Goal: Task Accomplishment & Management: Manage account settings

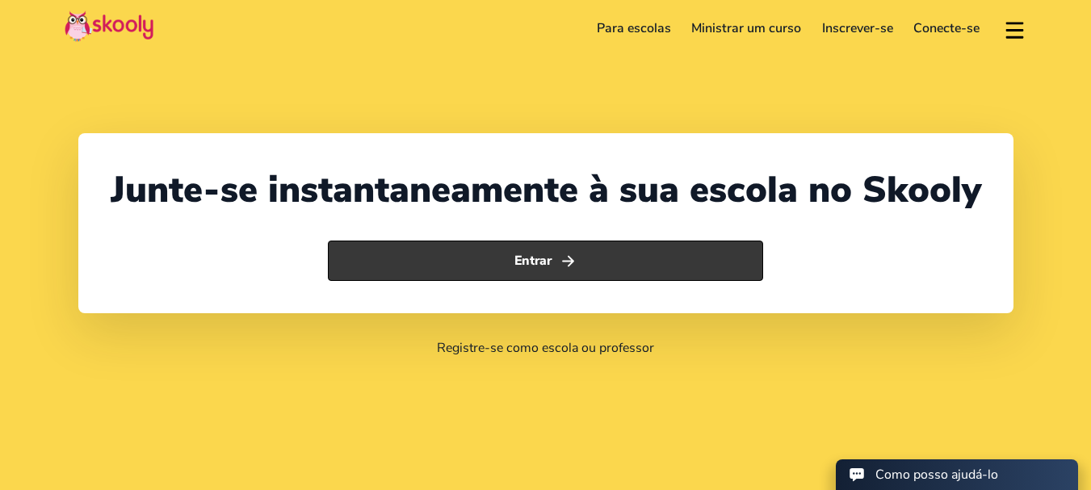
select select "41"
select select "[GEOGRAPHIC_DATA]"
select select "[GEOGRAPHIC_DATA]/[GEOGRAPHIC_DATA]"
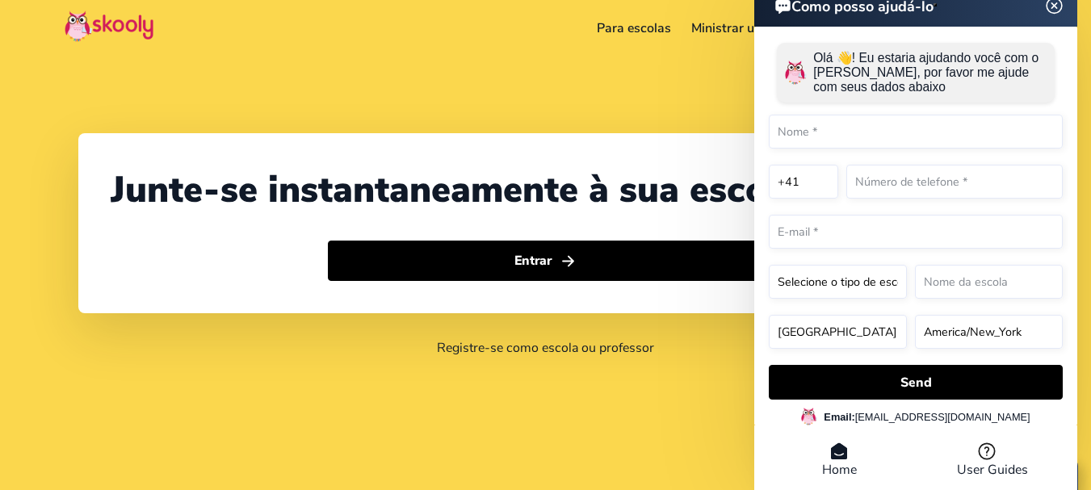
click at [1051, 1] on header "Como posso ajudá-lo" at bounding box center [915, 5] width 323 height 44
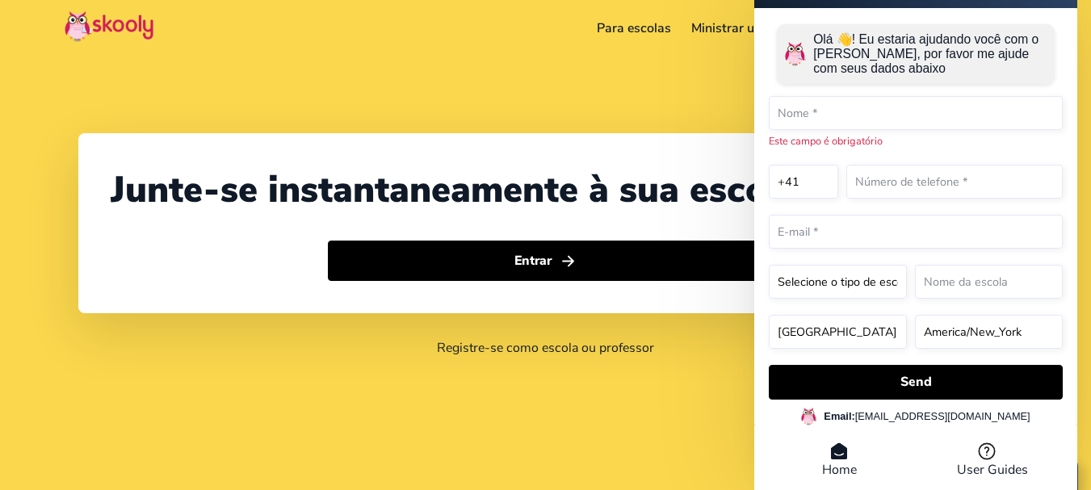
click at [695, 89] on div "Junte-se instantaneamente à sua escola no Skooly Entrar Registre-se como escola…" at bounding box center [545, 245] width 1091 height 490
drag, startPoint x: 665, startPoint y: 72, endPoint x: 670, endPoint y: 50, distance: 22.3
click at [665, 71] on div "Junte-se instantaneamente à sua escola no Skooly Entrar Registre-se como escola…" at bounding box center [545, 245] width 1091 height 490
click at [674, 90] on div "Junte-se instantaneamente à sua escola no Skooly Entrar Registre-se como escola…" at bounding box center [545, 245] width 1091 height 490
click at [674, 89] on div "Junte-se instantaneamente à sua escola no Skooly Entrar Registre-se como escola…" at bounding box center [545, 245] width 1091 height 490
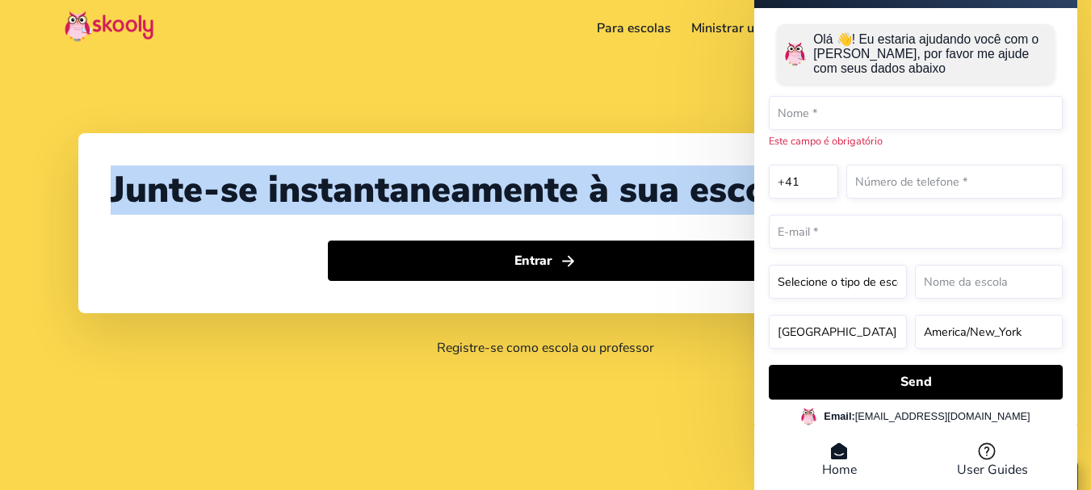
click at [674, 89] on div "Junte-se instantaneamente à sua escola no Skooly Entrar Registre-se como escola…" at bounding box center [545, 245] width 1091 height 490
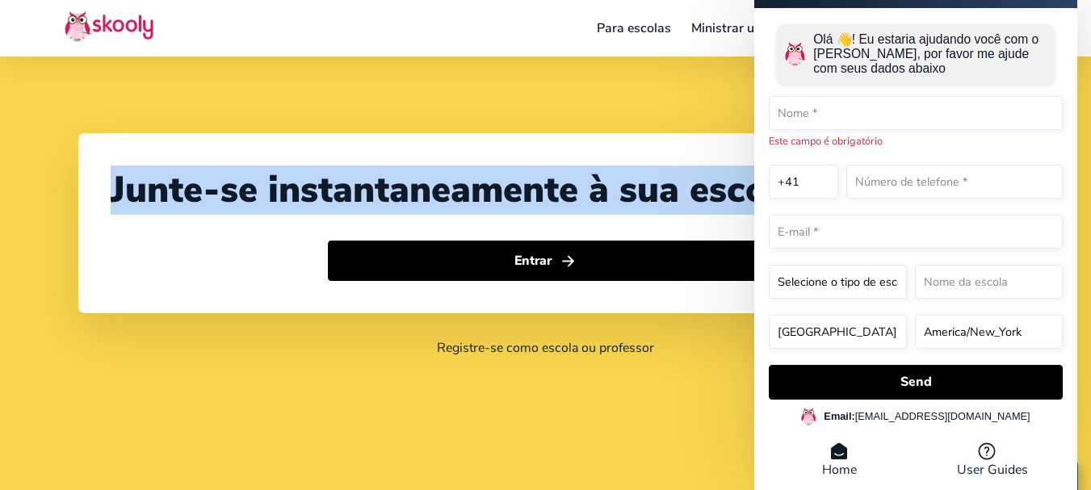
click at [830, 454] on icon at bounding box center [838, 451] width 19 height 19
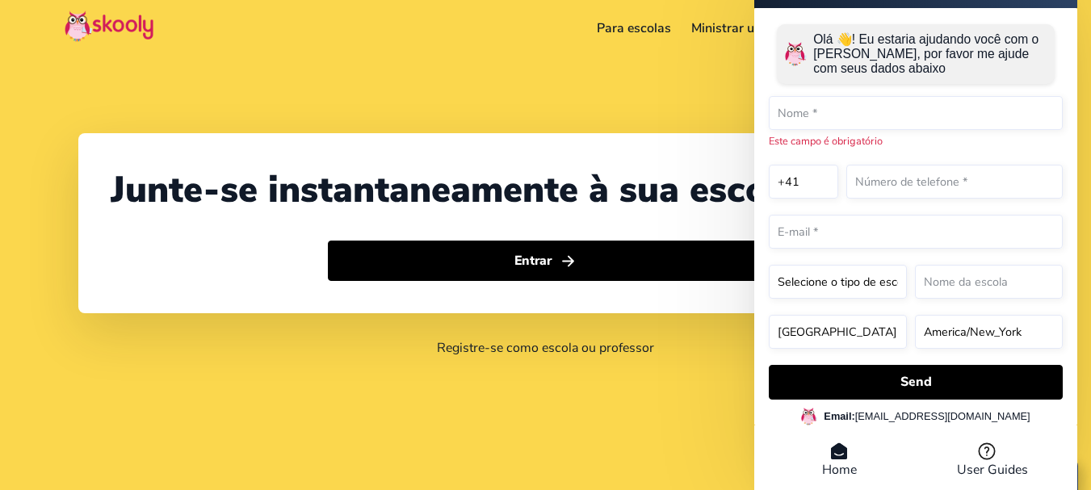
click at [839, 458] on icon at bounding box center [839, 451] width 16 height 16
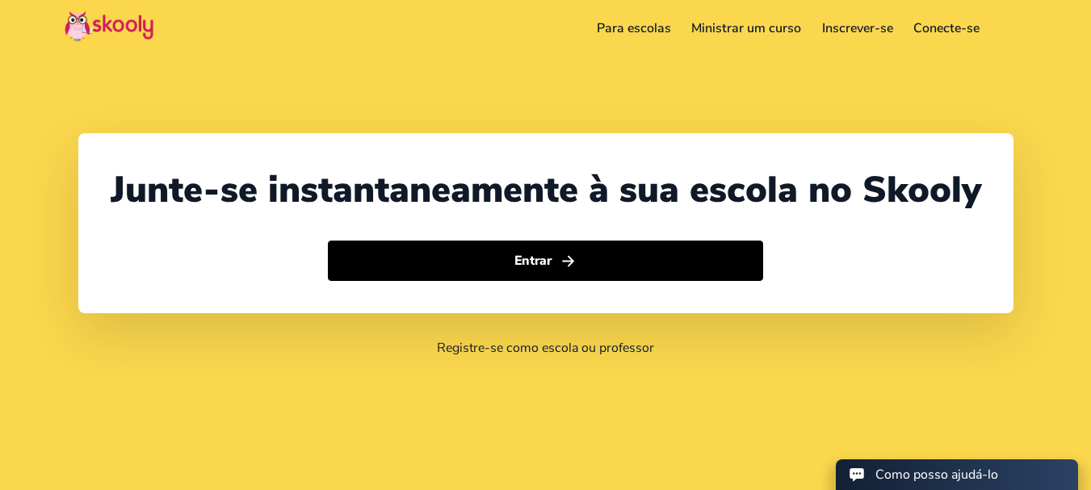
click at [949, 23] on link "Conecte-se" at bounding box center [947, 28] width 87 height 26
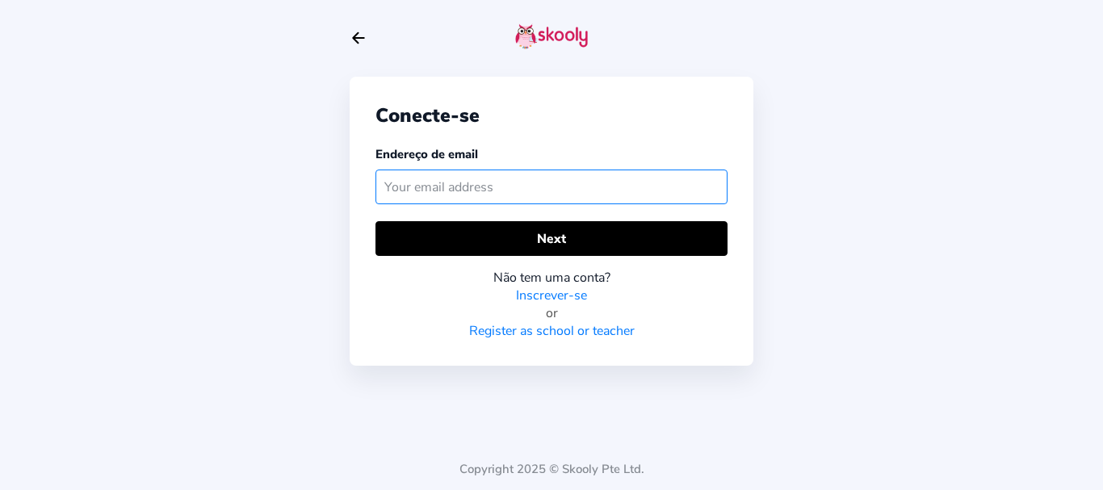
click at [453, 187] on input "text" at bounding box center [552, 187] width 352 height 35
paste input "[EMAIL_ADDRESS][DOMAIN_NAME]"
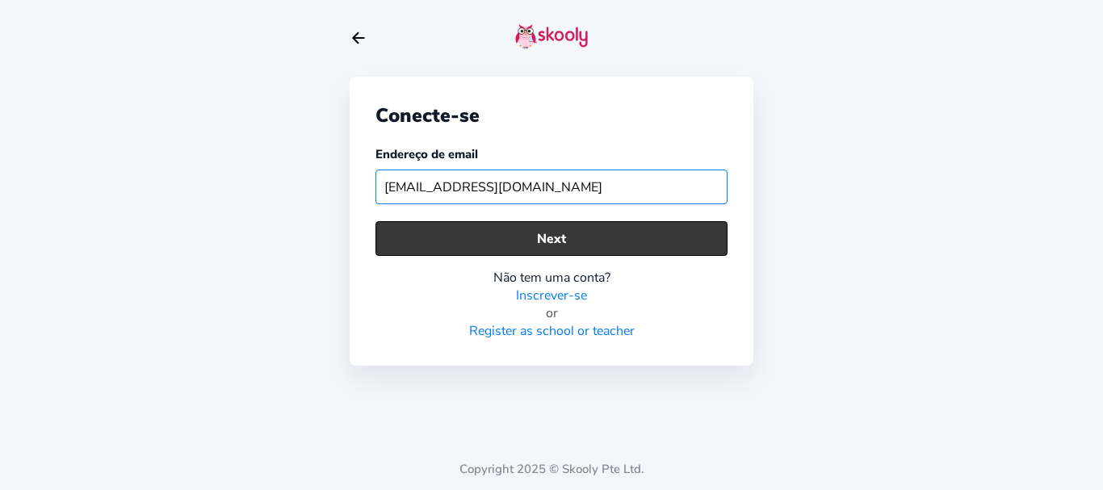
type input "[EMAIL_ADDRESS][DOMAIN_NAME]"
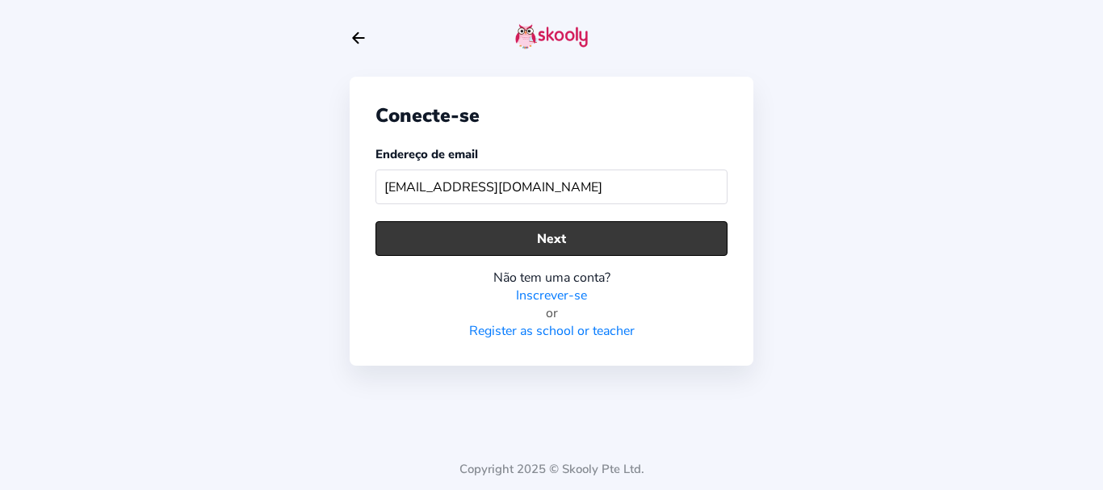
click at [491, 233] on button "Next" at bounding box center [552, 238] width 352 height 35
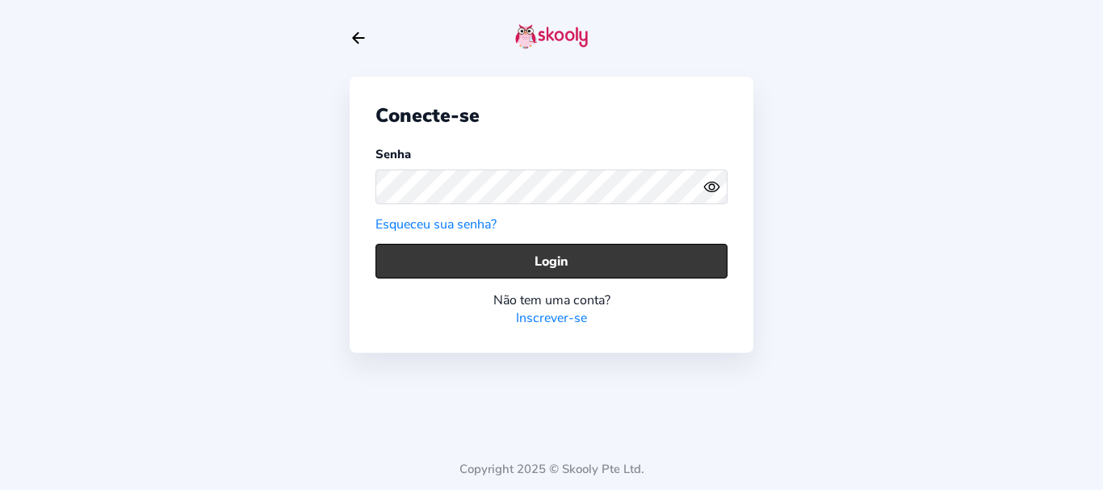
click at [480, 251] on button "Login" at bounding box center [552, 261] width 352 height 35
